Goal: Task Accomplishment & Management: Use online tool/utility

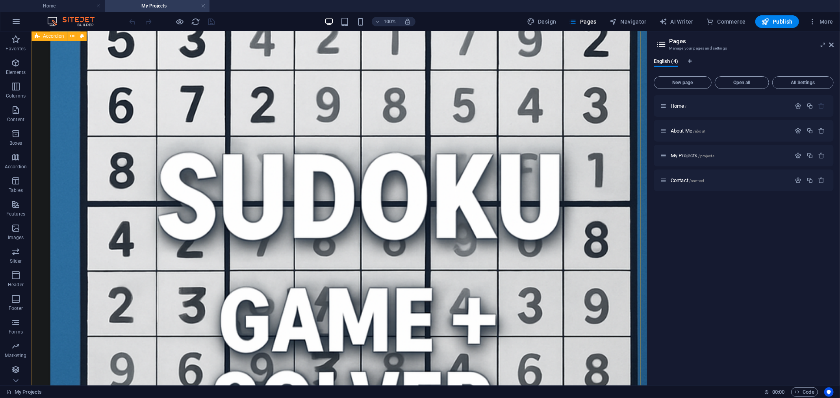
scroll to position [398, 0]
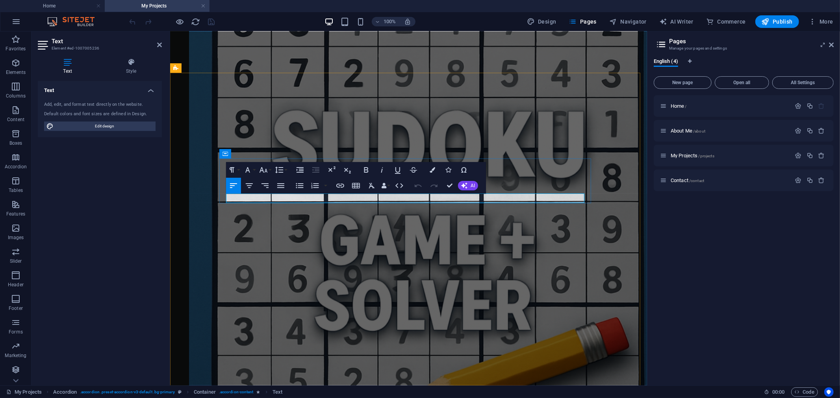
drag, startPoint x: 561, startPoint y: 197, endPoint x: 556, endPoint y: 196, distance: 4.5
drag, startPoint x: 556, startPoint y: 196, endPoint x: 552, endPoint y: 196, distance: 4.7
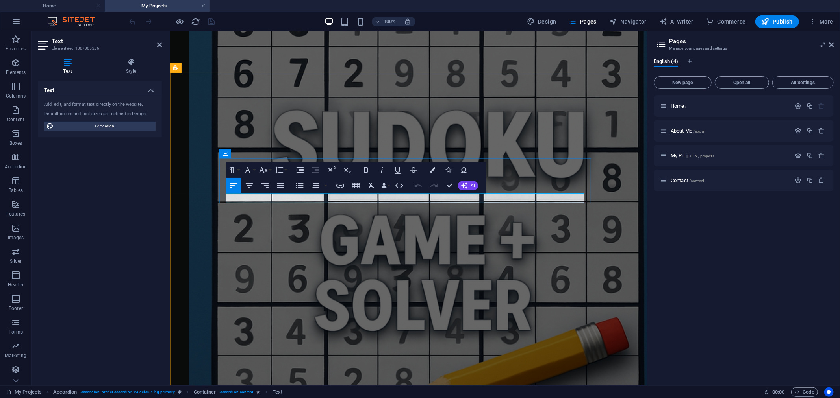
drag, startPoint x: 561, startPoint y: 198, endPoint x: 555, endPoint y: 197, distance: 6.3
